Goal: Information Seeking & Learning: Learn about a topic

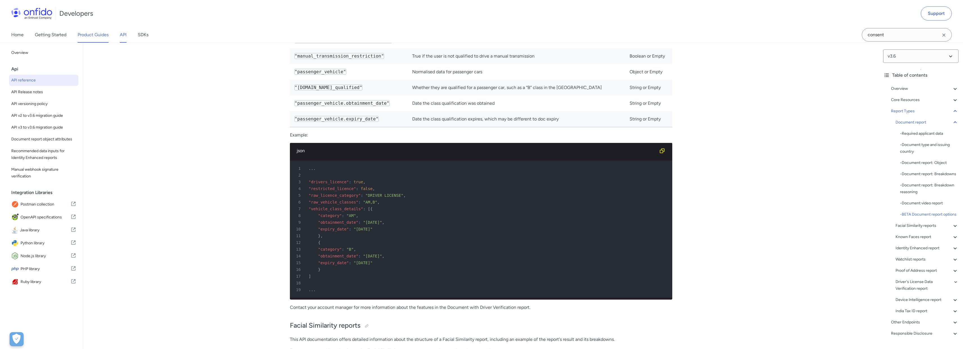
click at [99, 33] on link "Product Guides" at bounding box center [93, 35] width 31 height 16
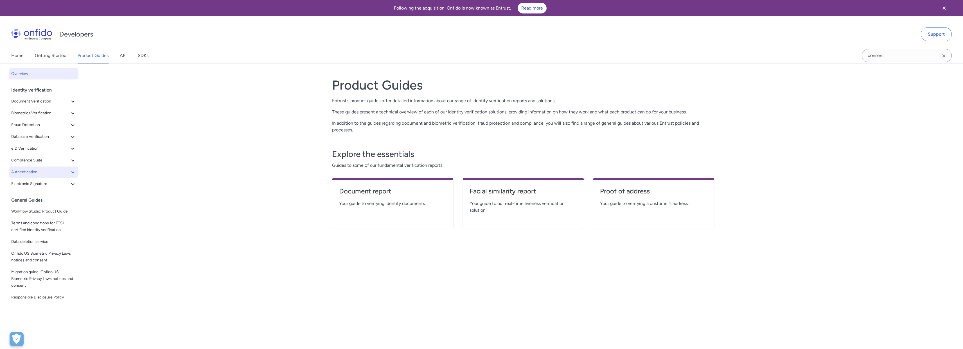
click at [69, 173] on icon at bounding box center [72, 172] width 7 height 7
click at [63, 184] on span "Biometric authentication" at bounding box center [46, 184] width 60 height 7
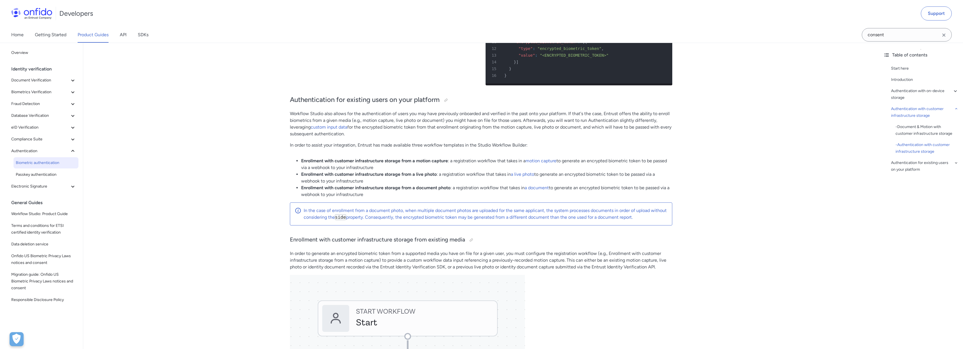
scroll to position [2588, 0]
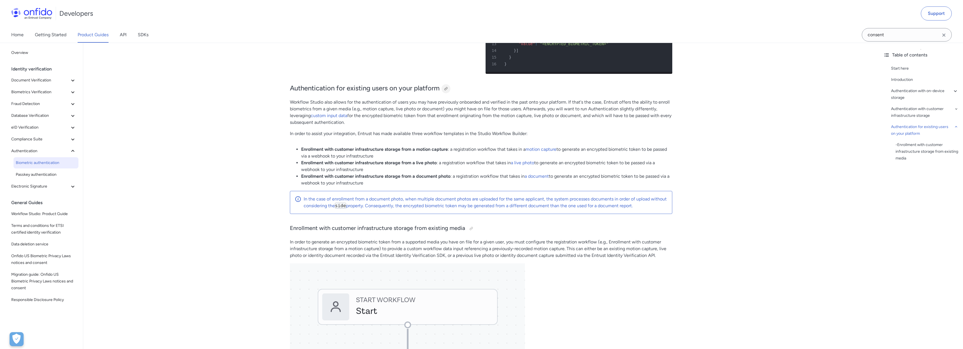
click at [448, 91] on div at bounding box center [446, 89] width 4 height 4
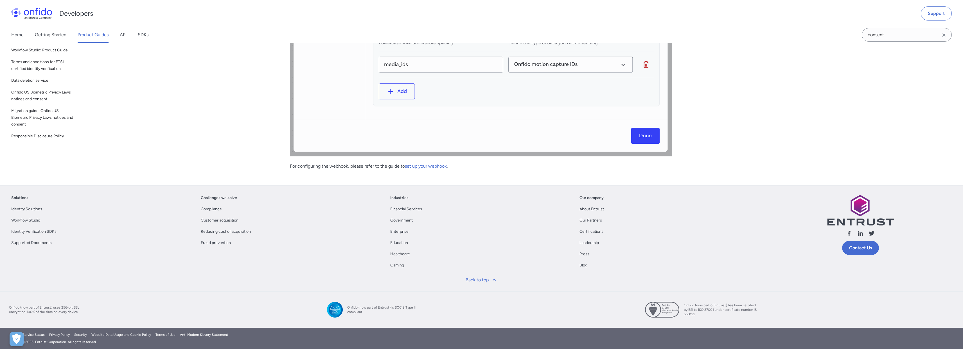
scroll to position [3224, 0]
